Goal: Task Accomplishment & Management: Use online tool/utility

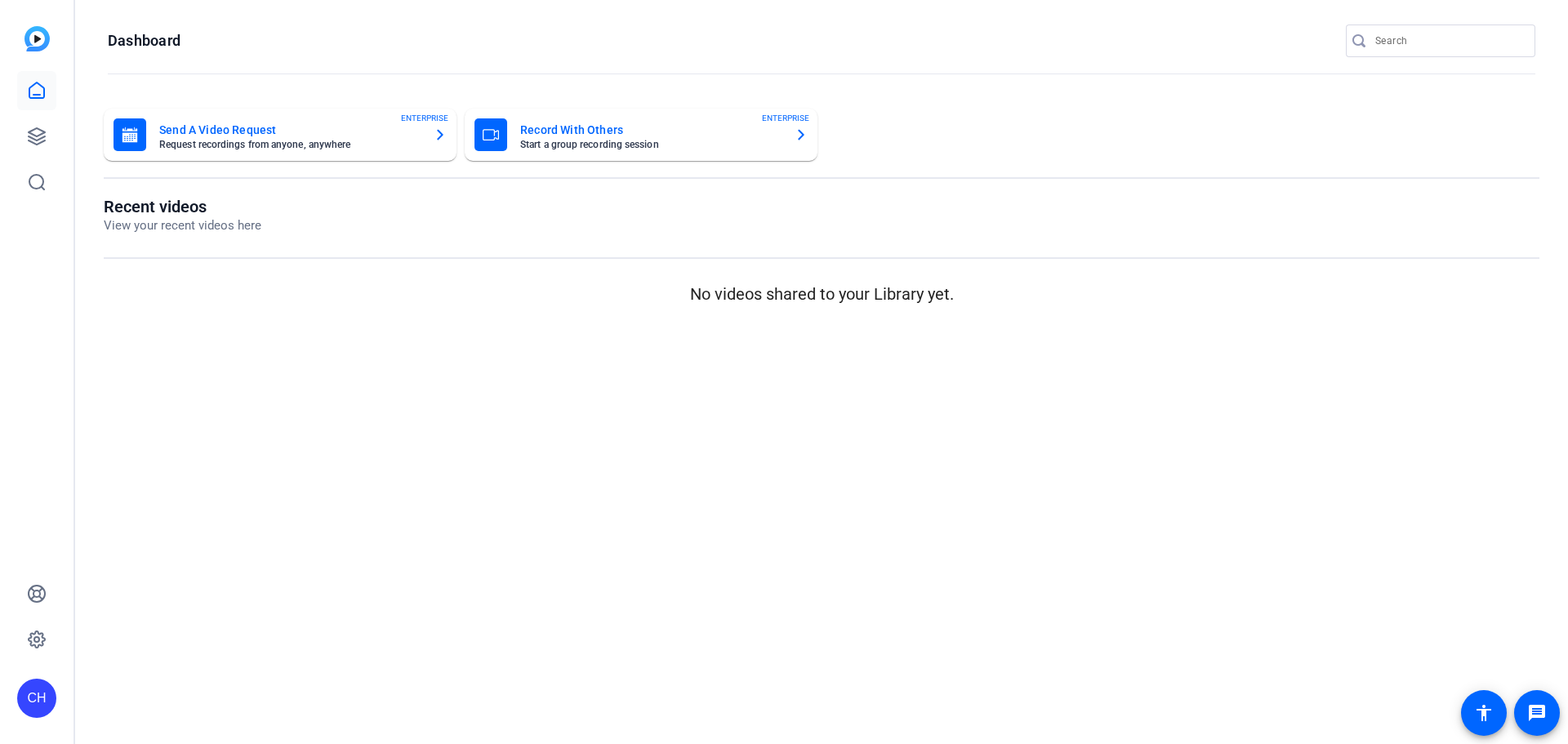
click at [311, 130] on mat-card-title "Send A Video Request" at bounding box center [289, 130] width 262 height 20
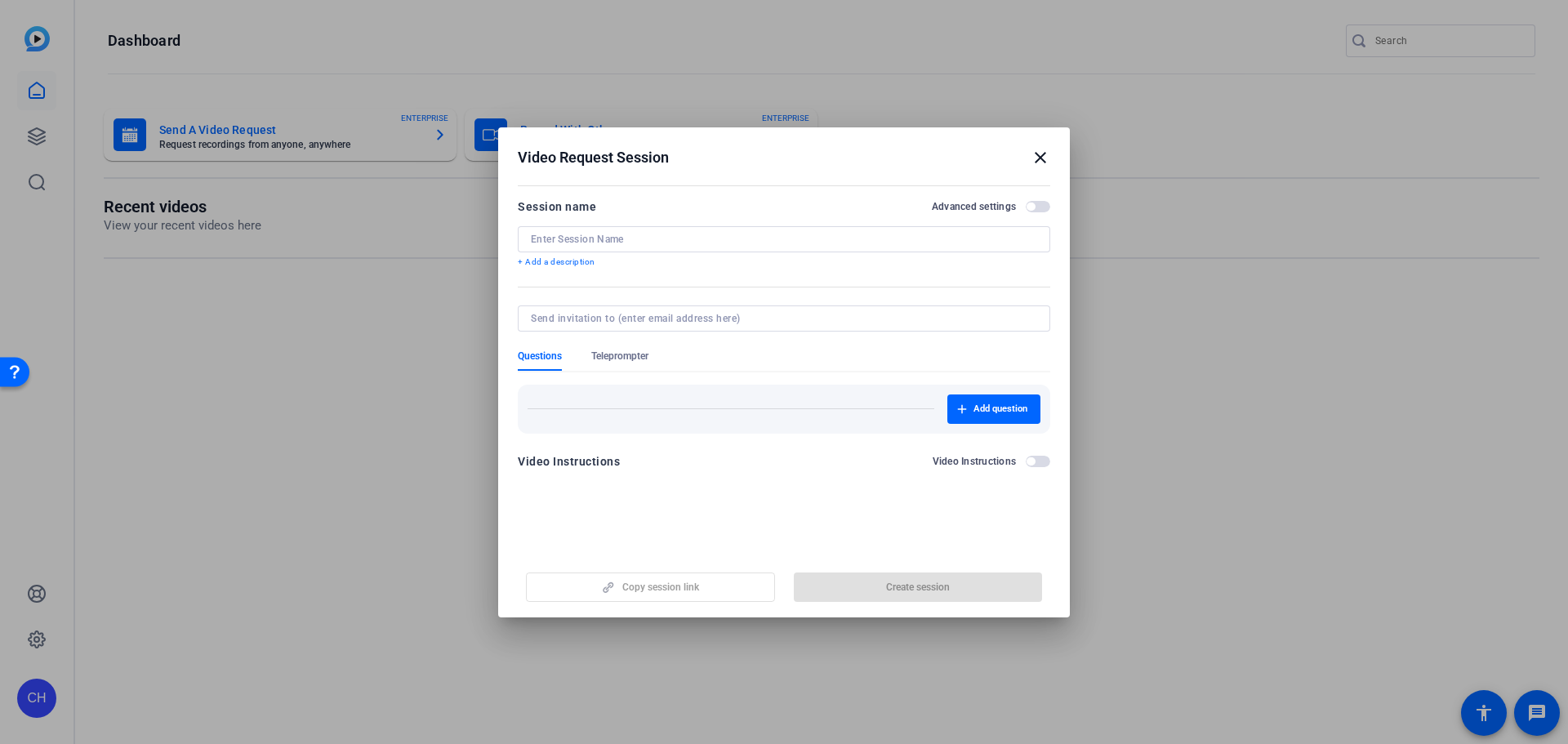
click at [678, 239] on input at bounding box center [784, 239] width 506 height 13
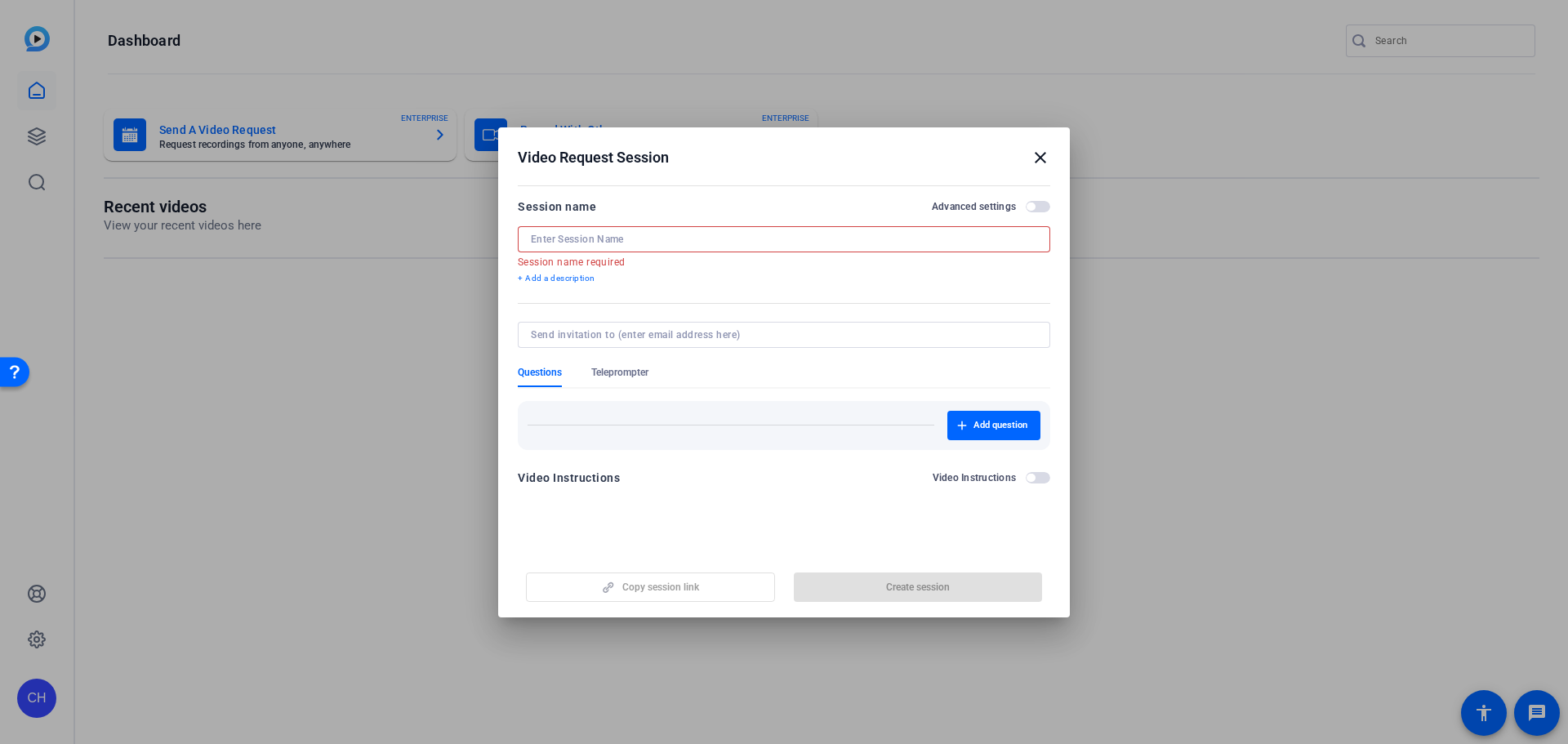
click at [601, 242] on input at bounding box center [784, 239] width 506 height 13
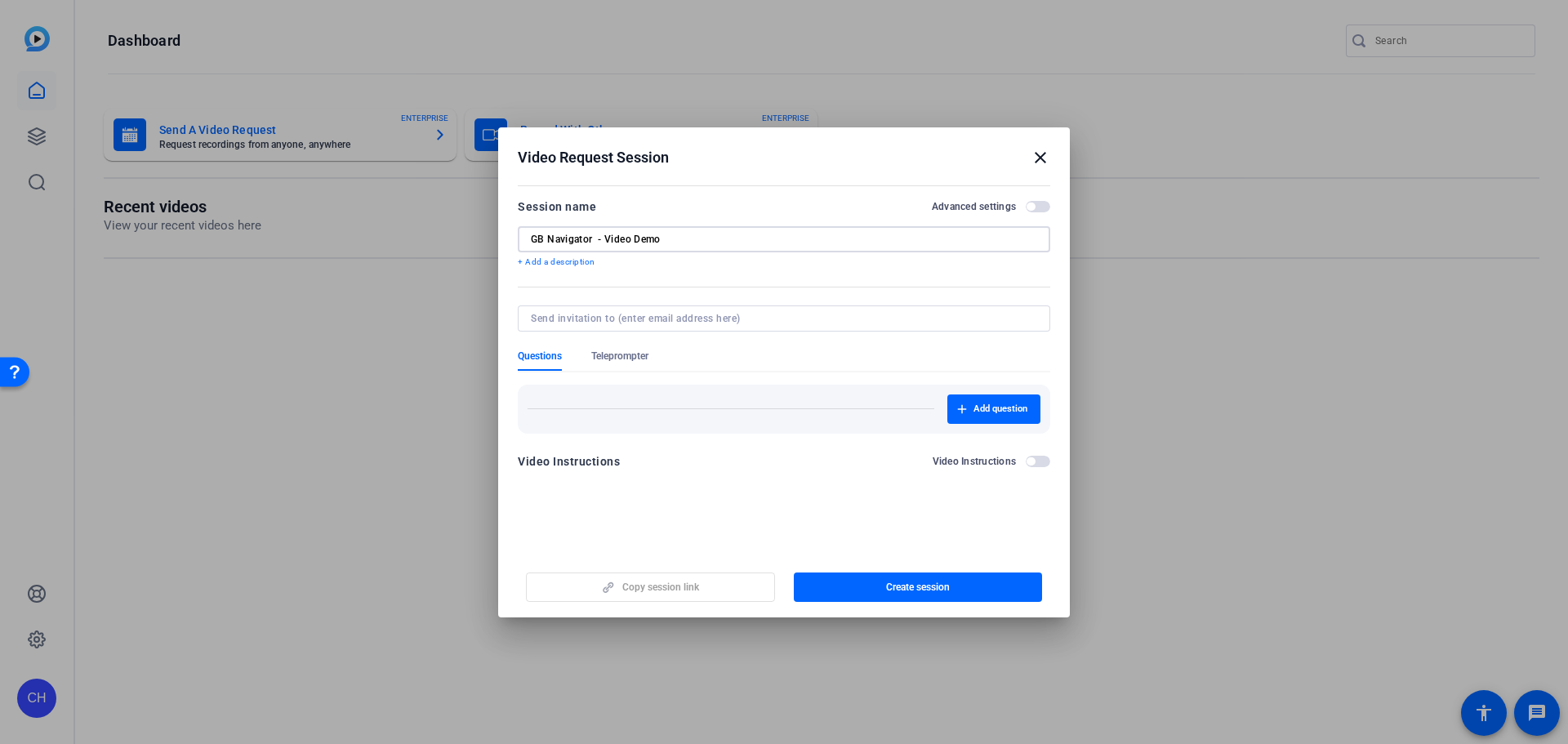
type input "GB Navigator - Video Demo"
paste input "[DATE]"
type input "[DATE]"
type input "[PERSON_NAME][EMAIL_ADDRESS][DOMAIN_NAME]"
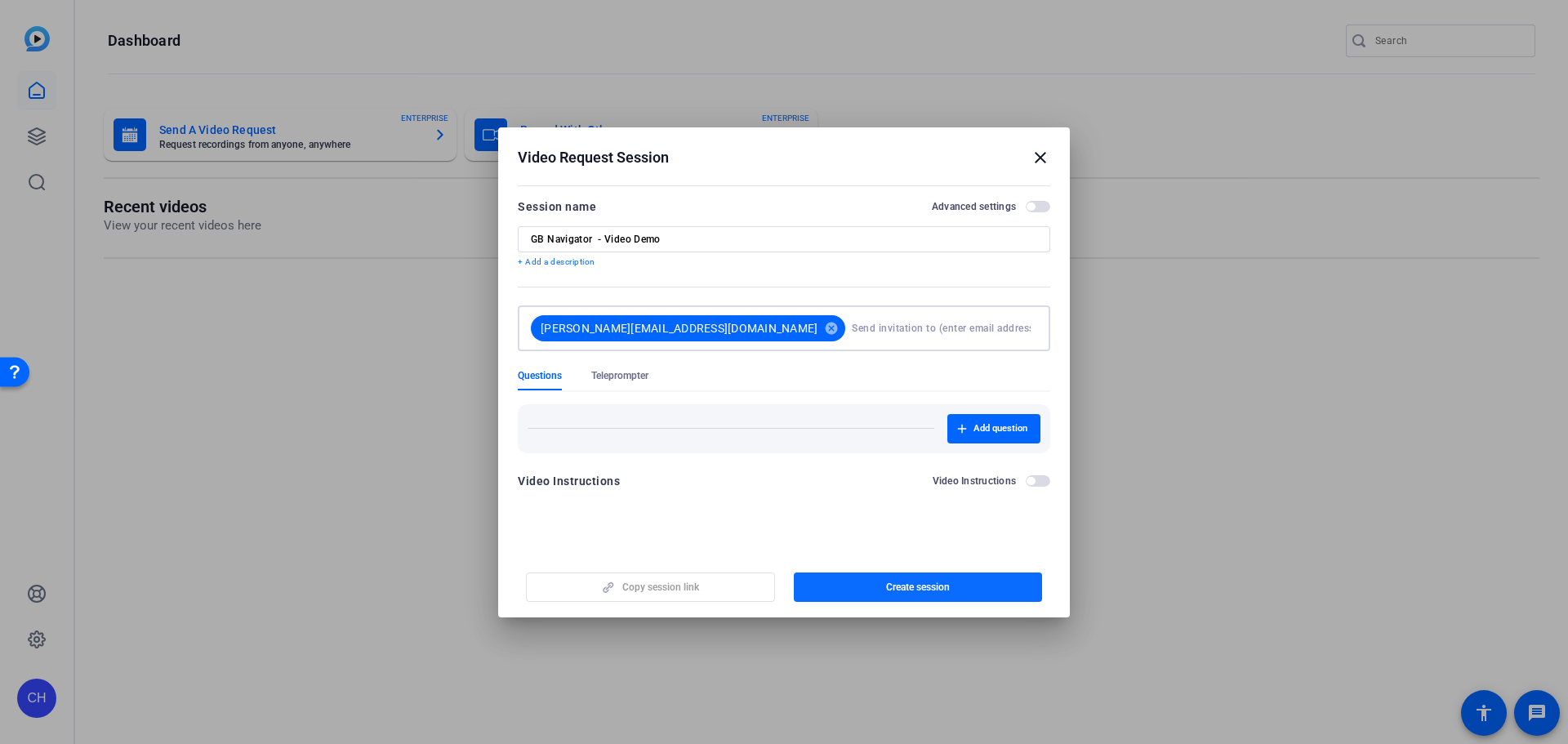
click at [936, 582] on span "Create session" at bounding box center [917, 587] width 63 height 13
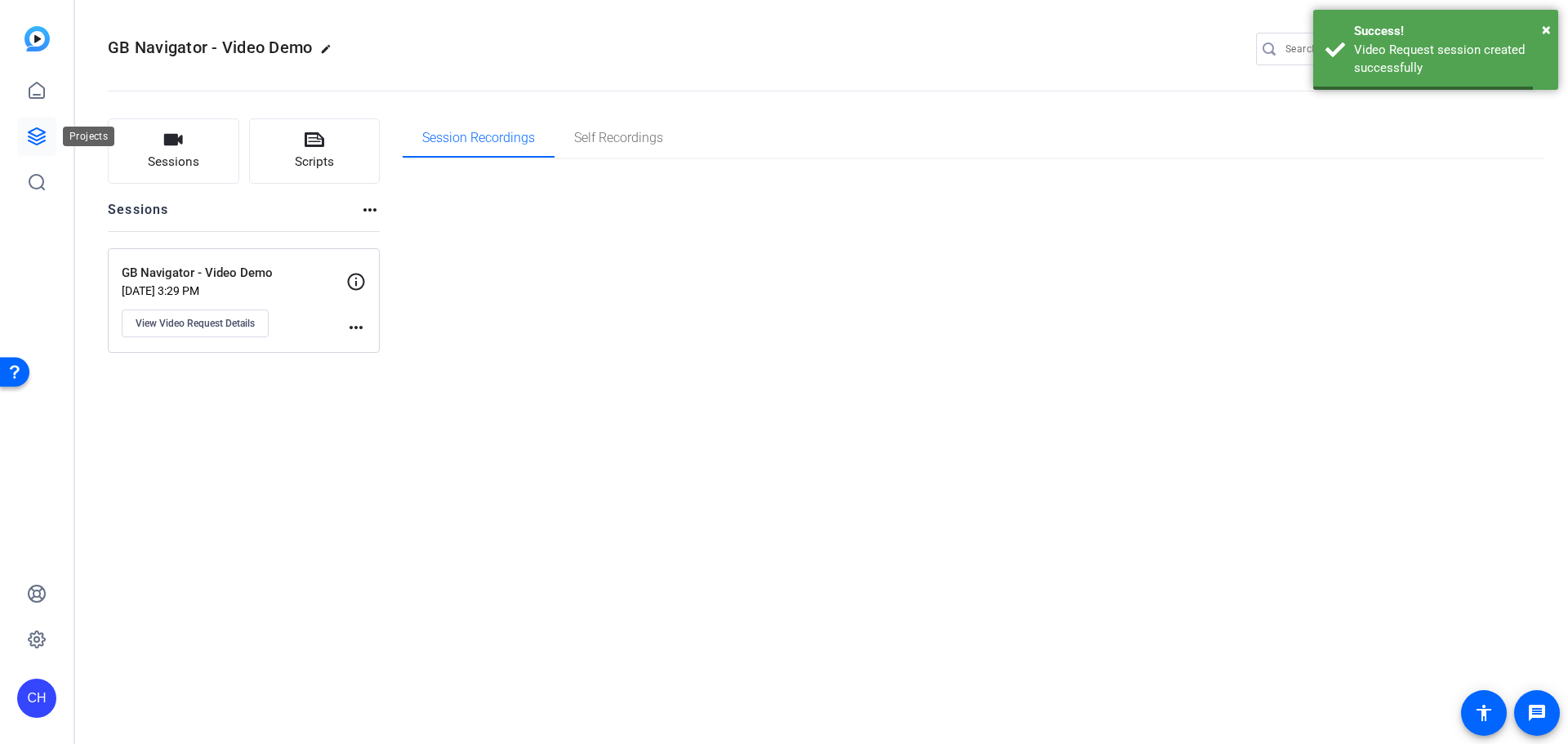
click at [43, 133] on icon at bounding box center [37, 136] width 17 height 17
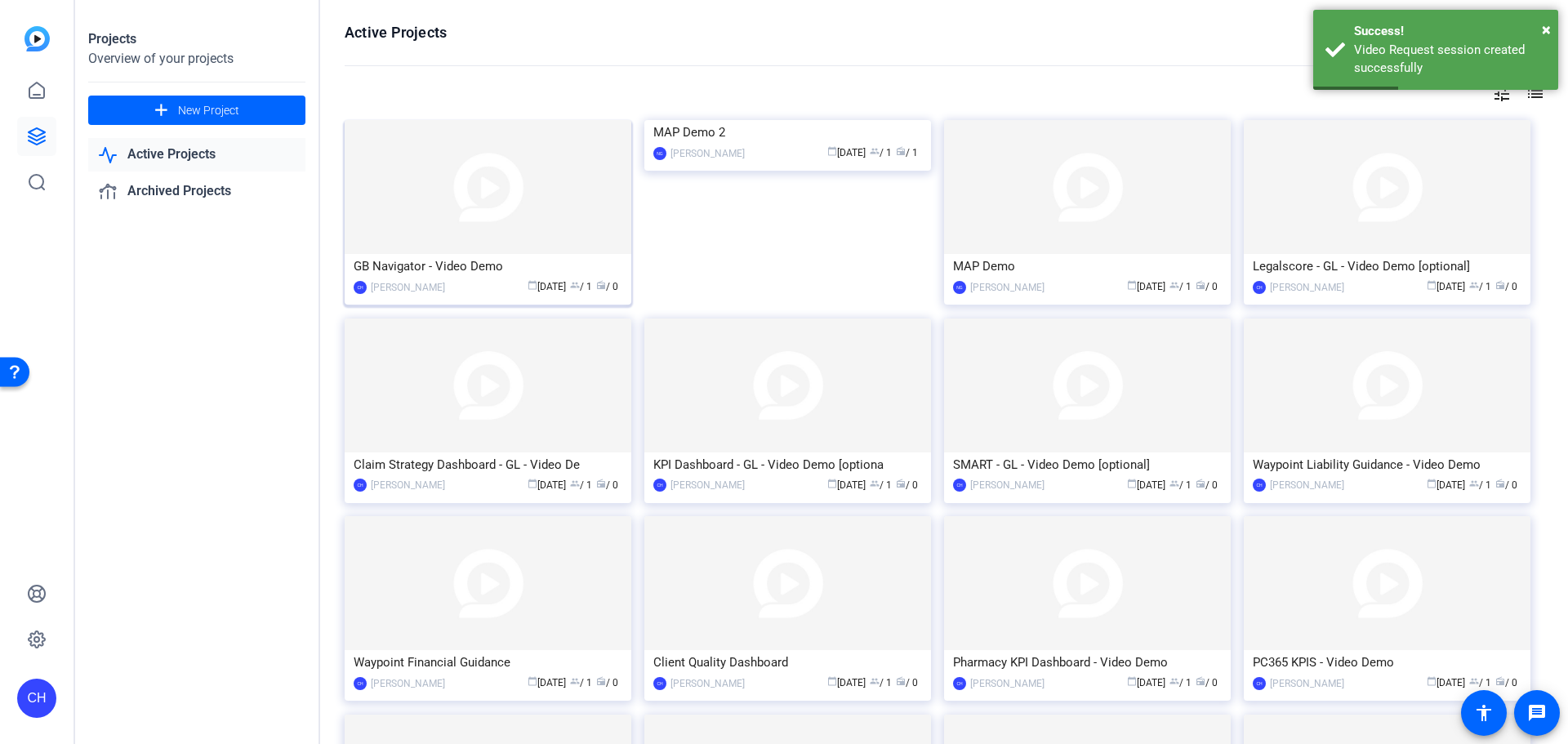
click at [544, 220] on img at bounding box center [488, 187] width 287 height 134
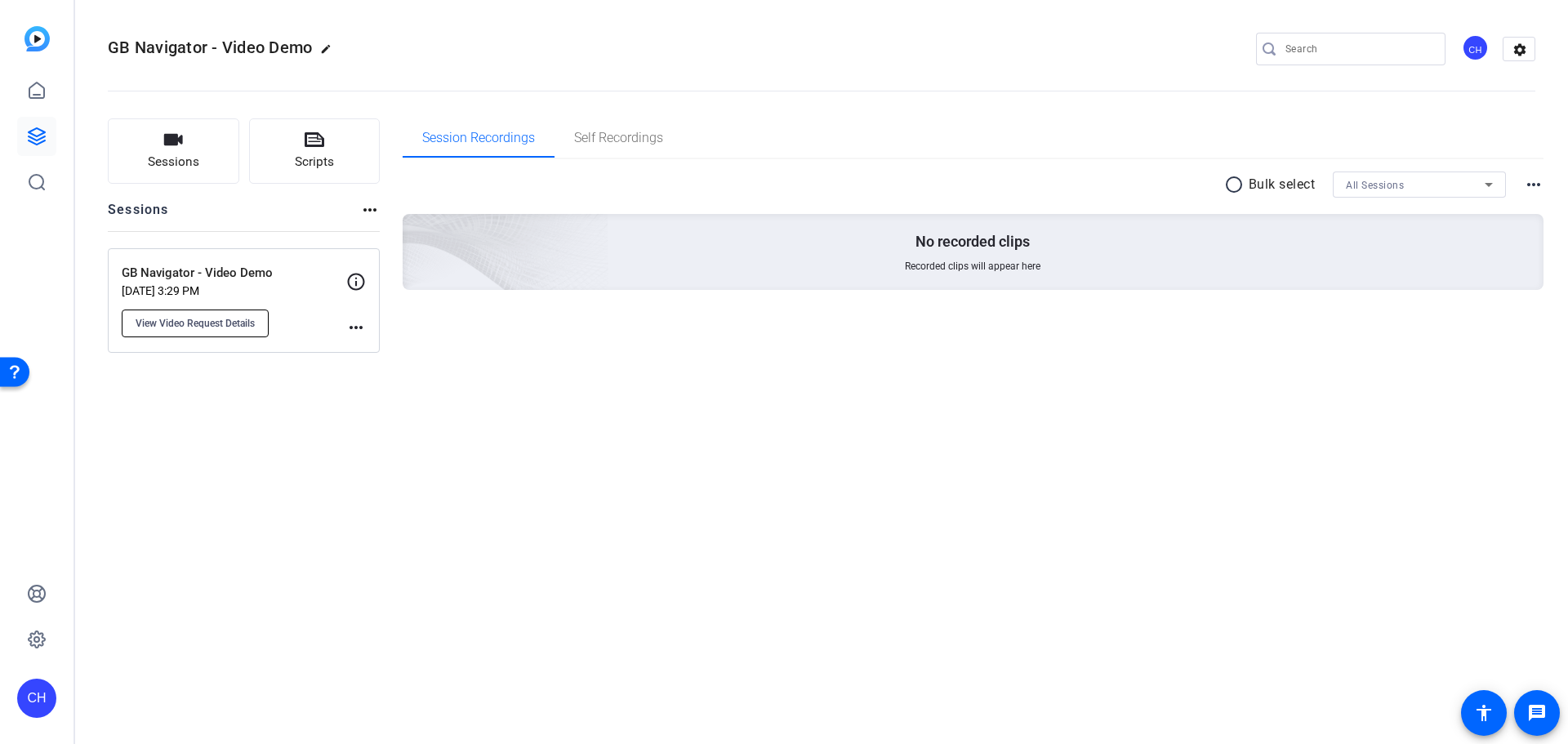
click at [229, 329] on span "View Video Request Details" at bounding box center [195, 322] width 119 height 13
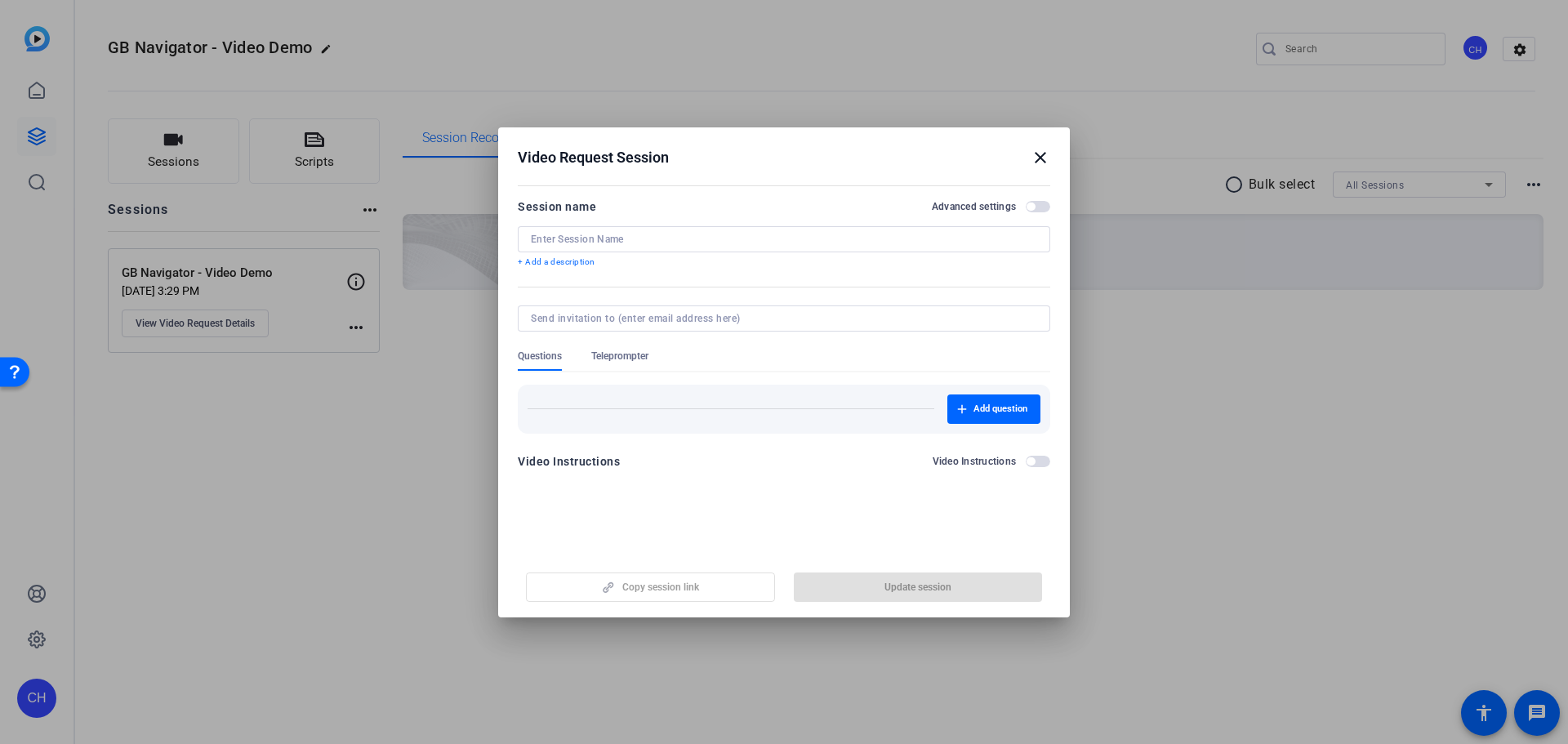
type input "GB Navigator - Video Demo"
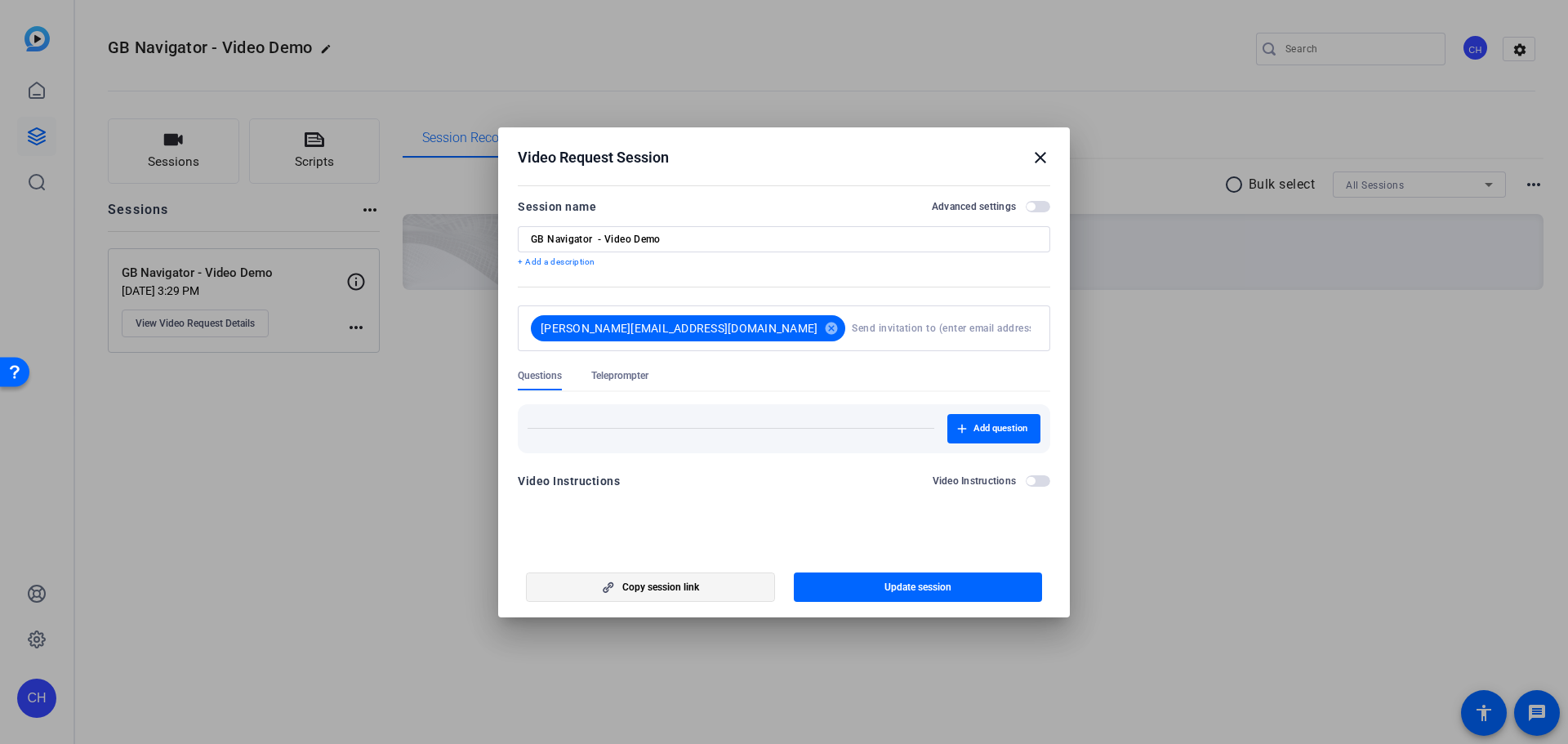
click at [601, 590] on icon "button" at bounding box center [608, 587] width 20 height 11
click at [1040, 156] on mat-icon "close" at bounding box center [1040, 157] width 20 height 20
